Goal: Browse casually: Explore the website without a specific task or goal

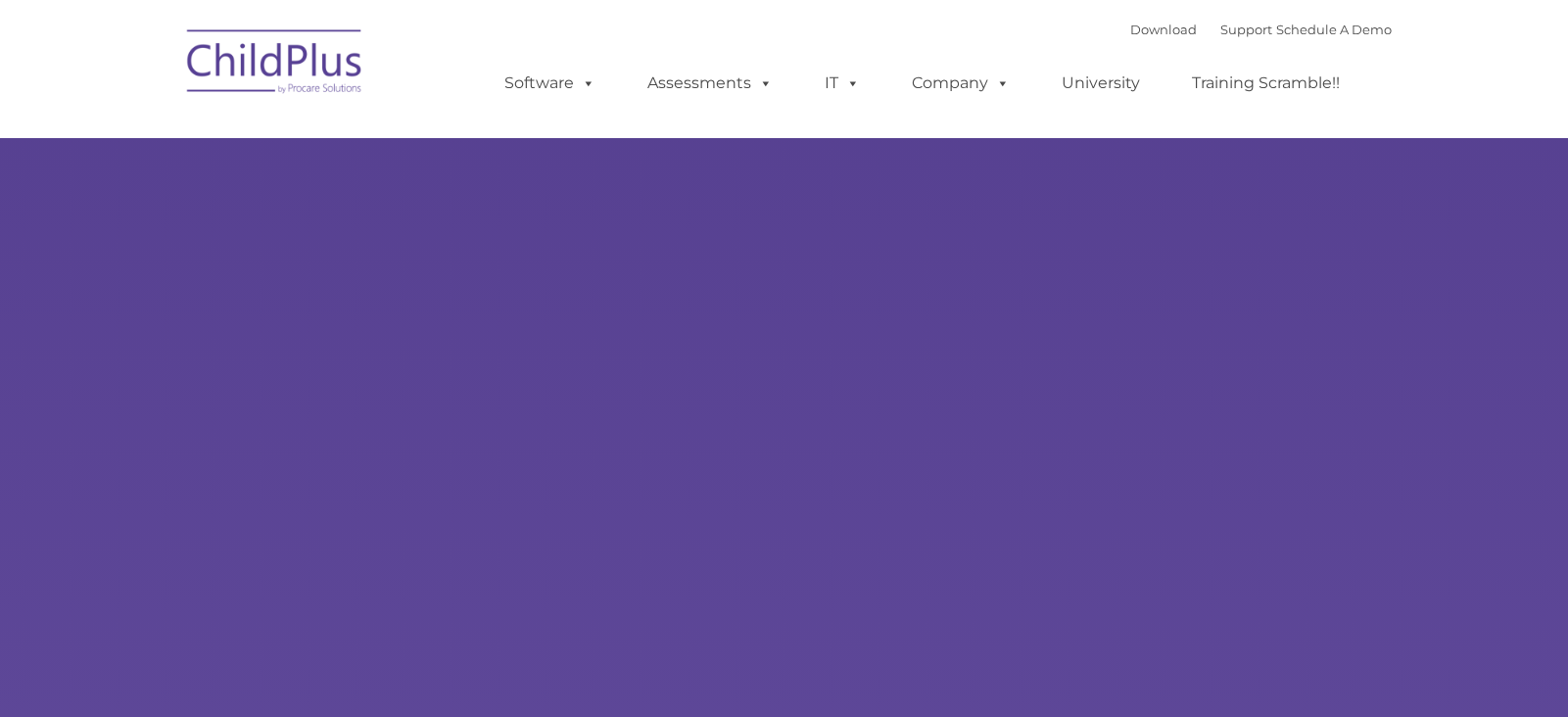
type input ""
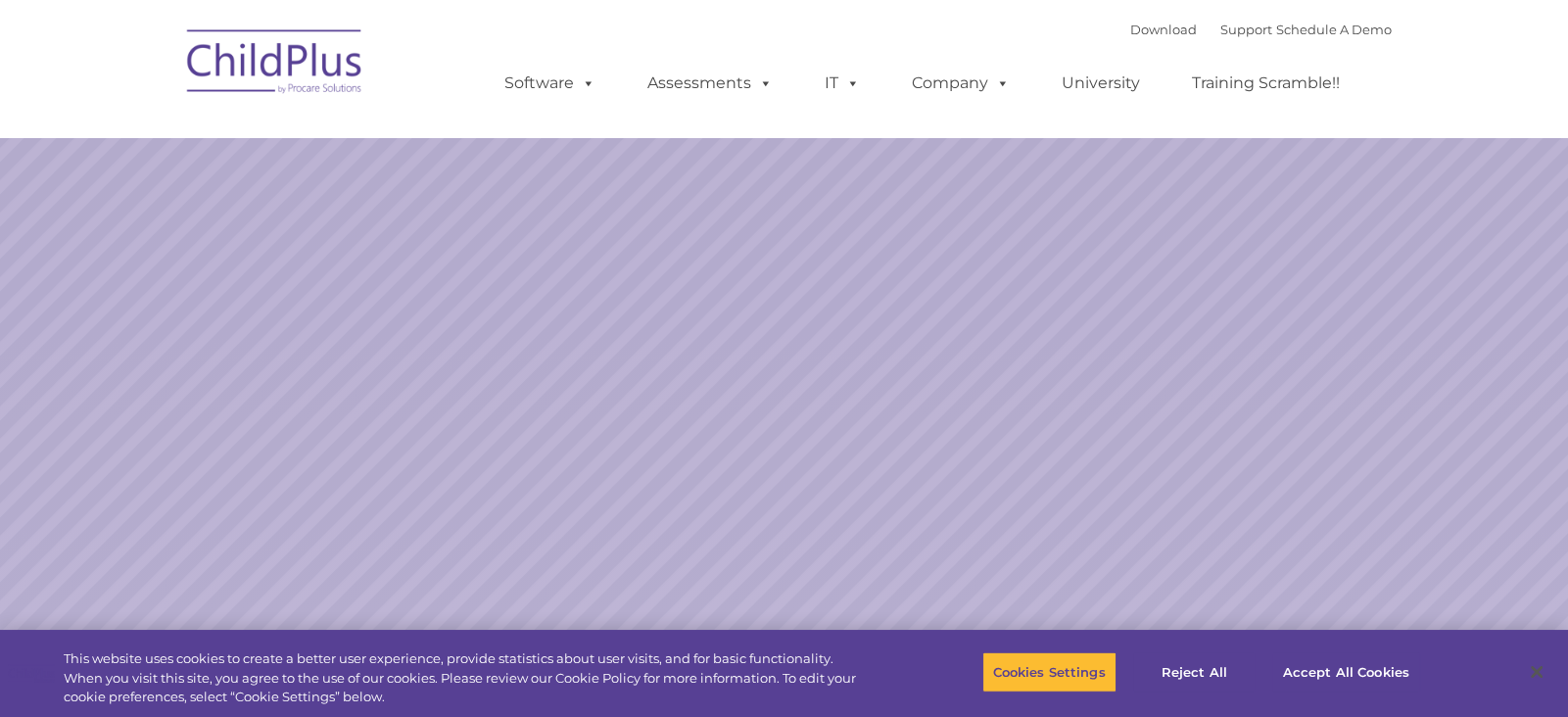
select select "MEDIUM"
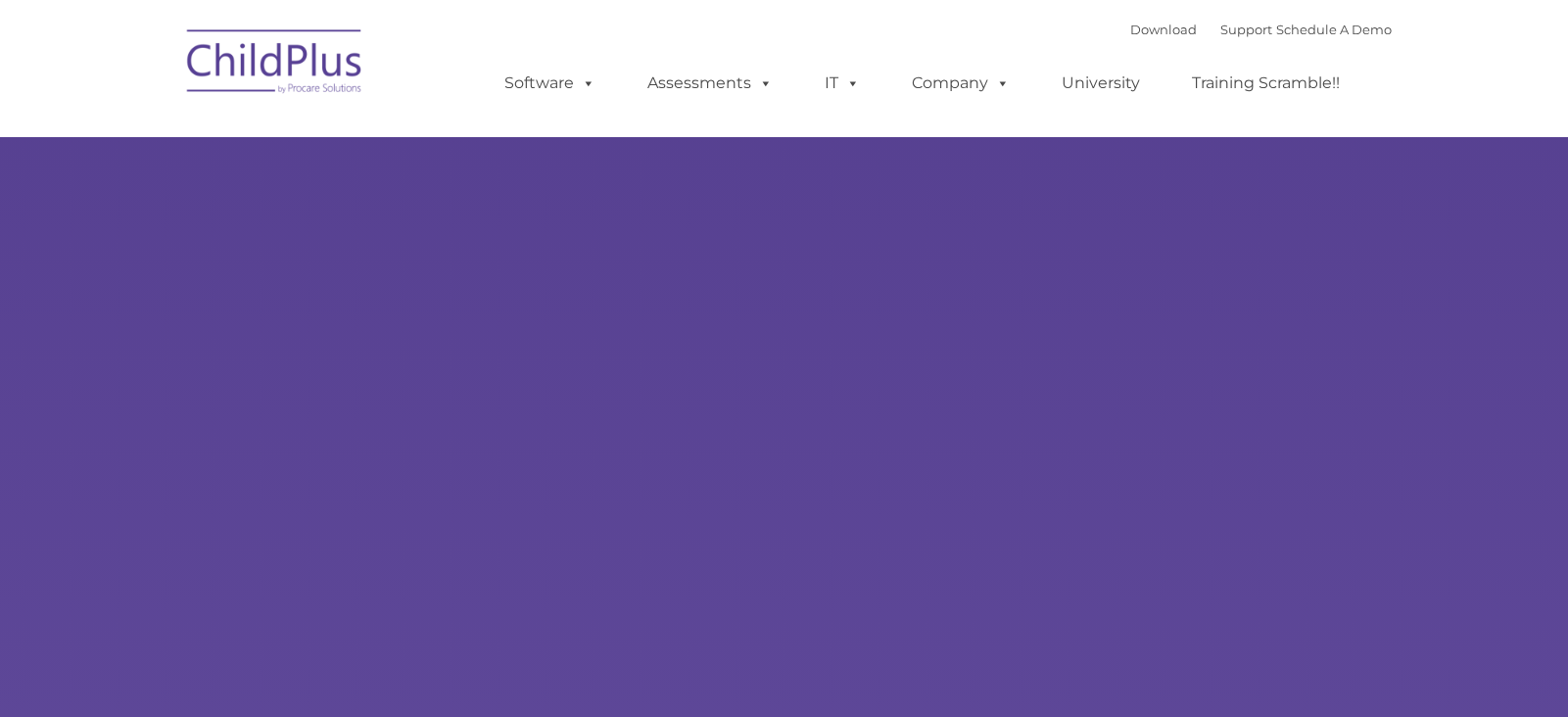
type input ""
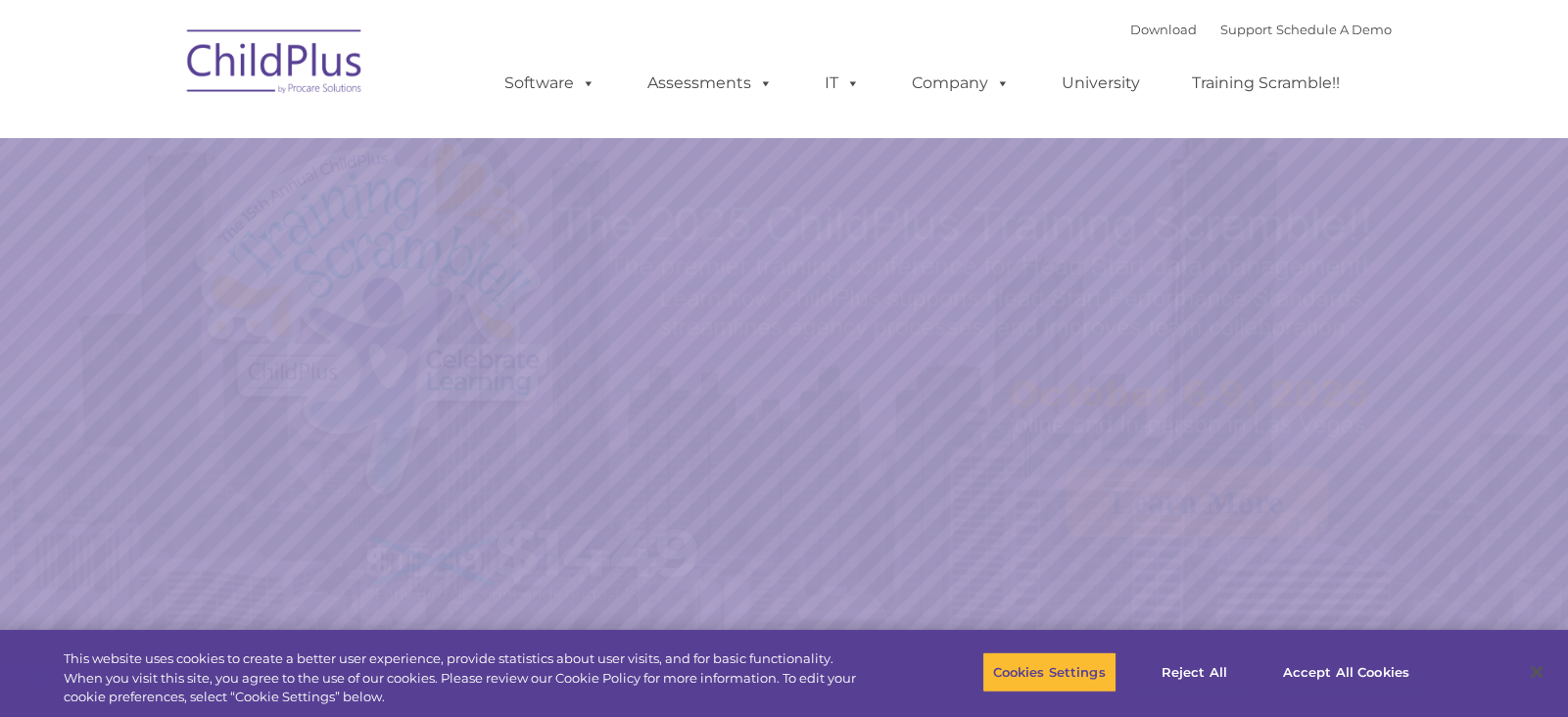
select select "MEDIUM"
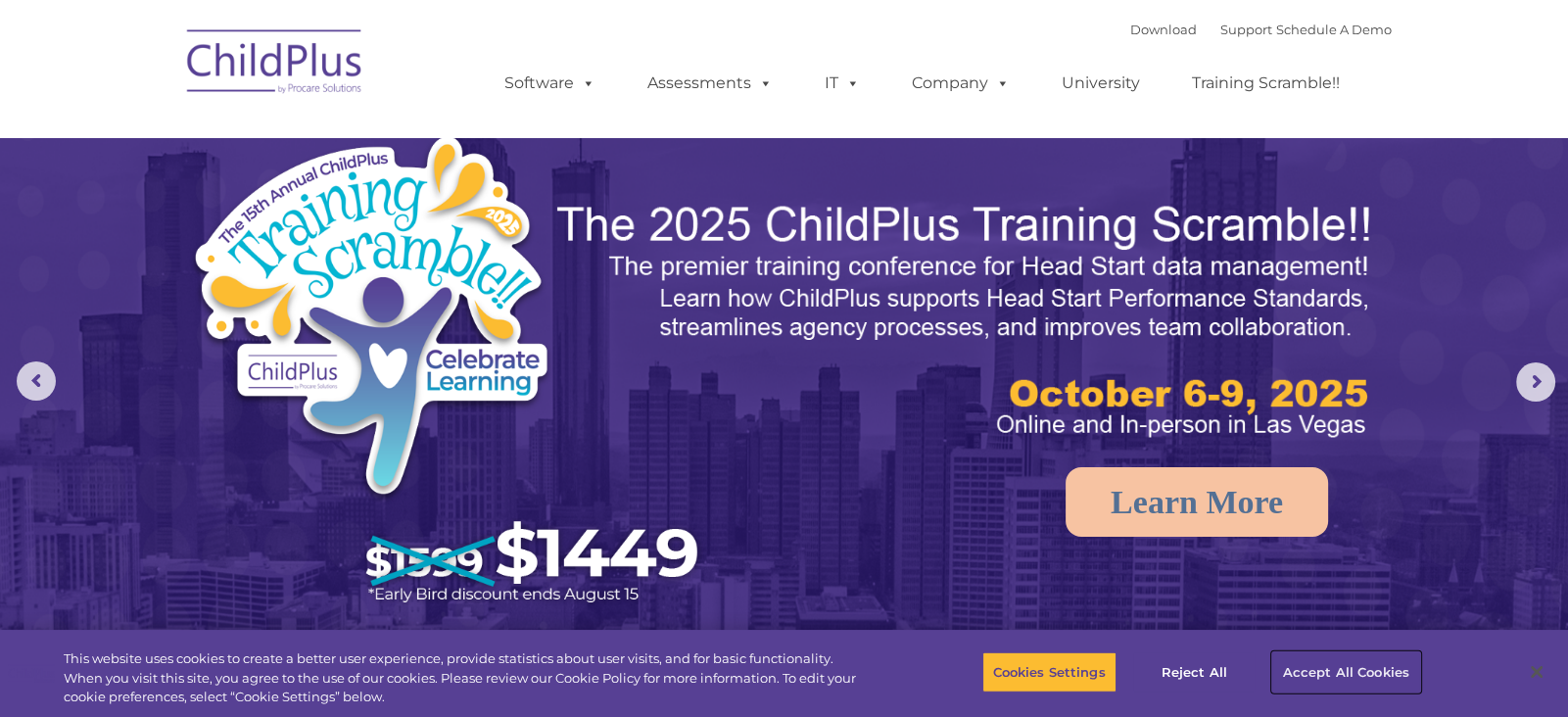
click at [1329, 672] on button "Accept All Cookies" at bounding box center [1347, 672] width 148 height 42
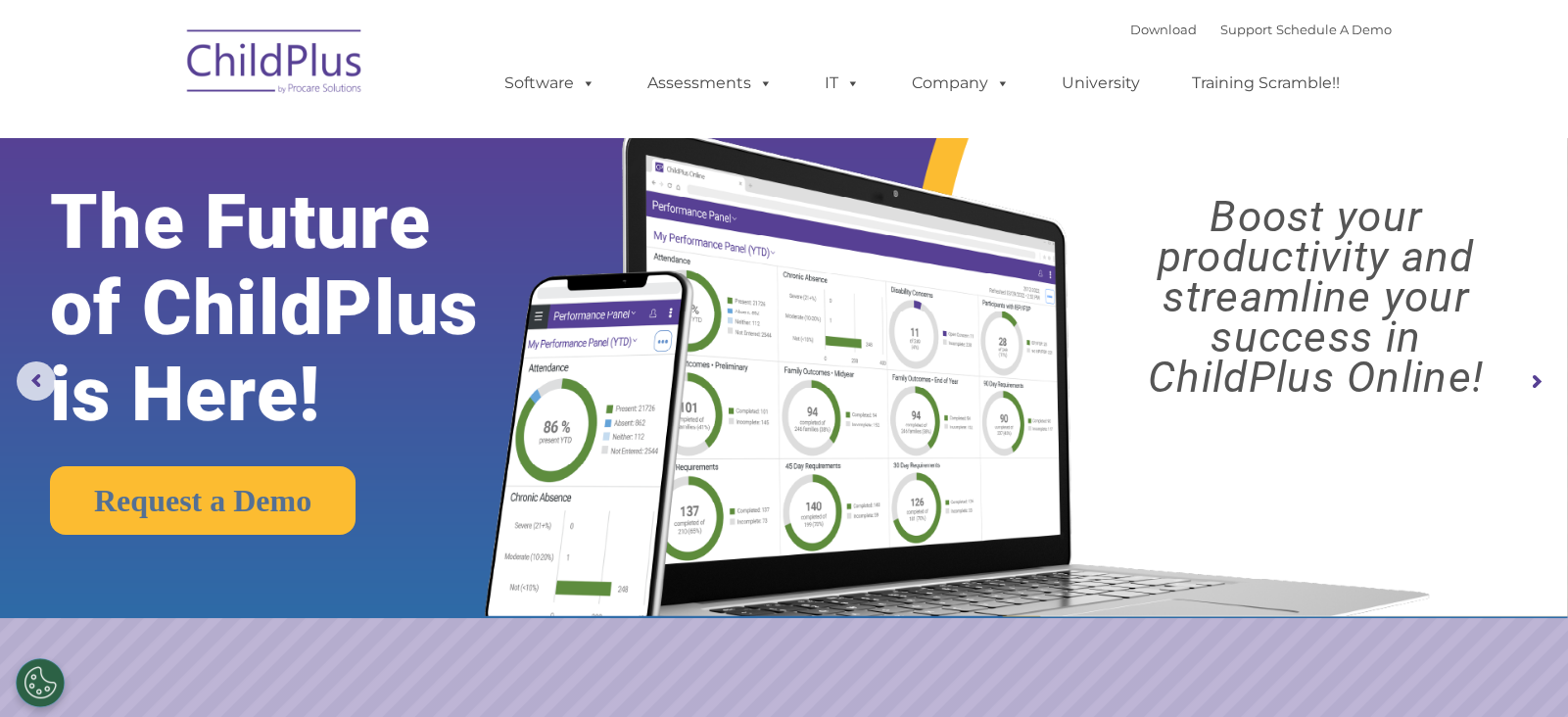
click at [279, 49] on img at bounding box center [275, 64] width 196 height 98
